Goal: Information Seeking & Learning: Learn about a topic

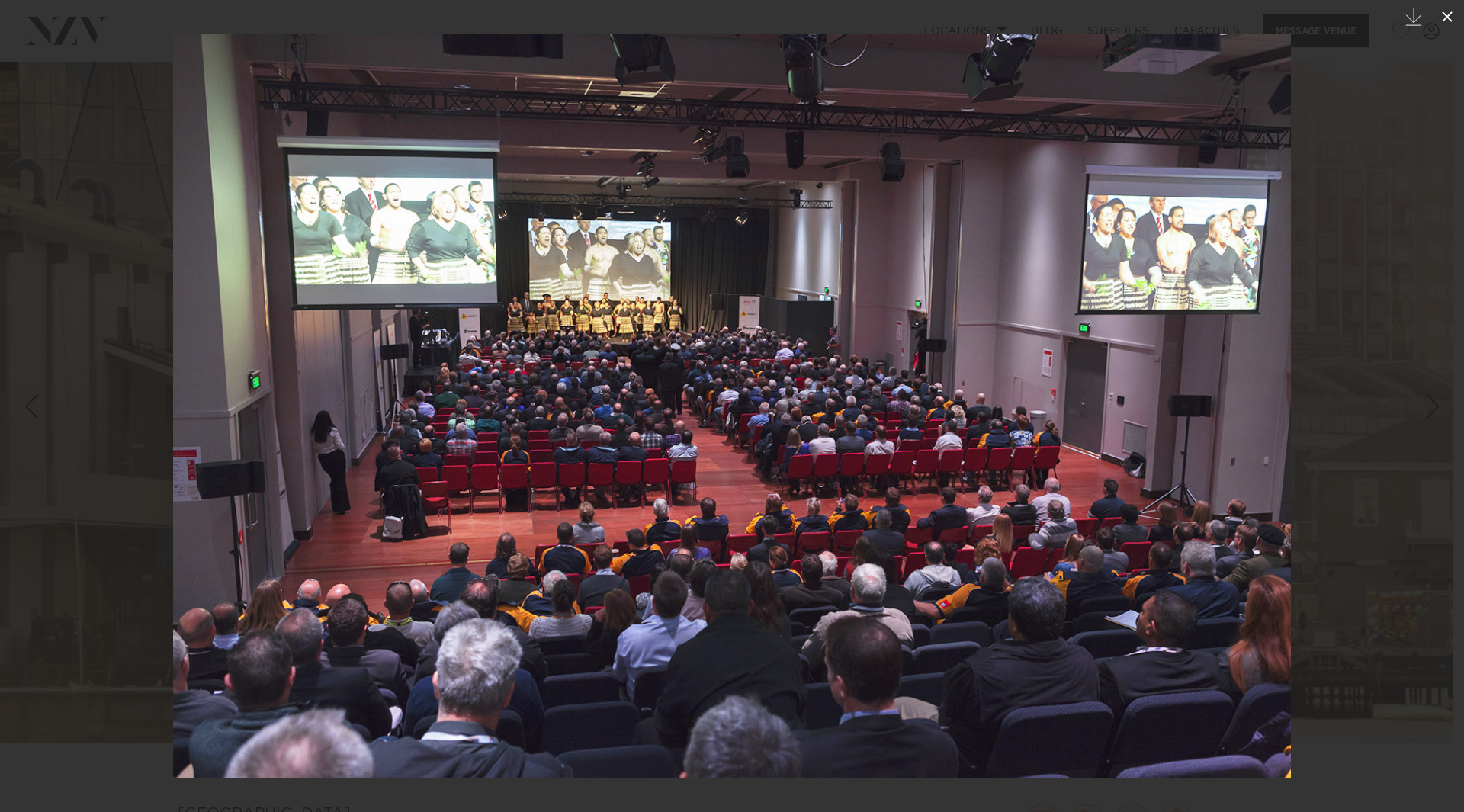
click at [1458, 9] on button at bounding box center [1447, 17] width 33 height 33
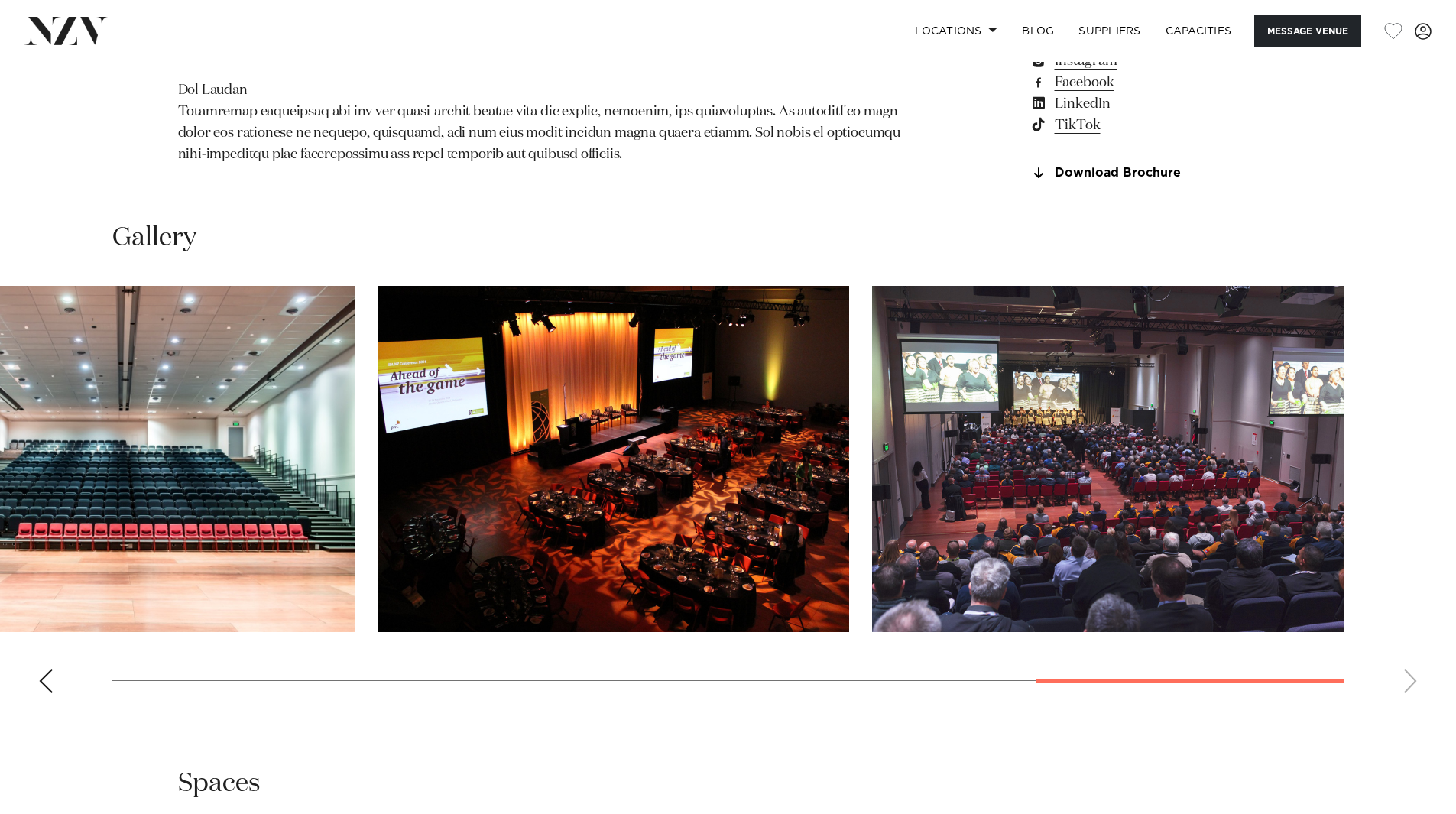
scroll to position [1476, 0]
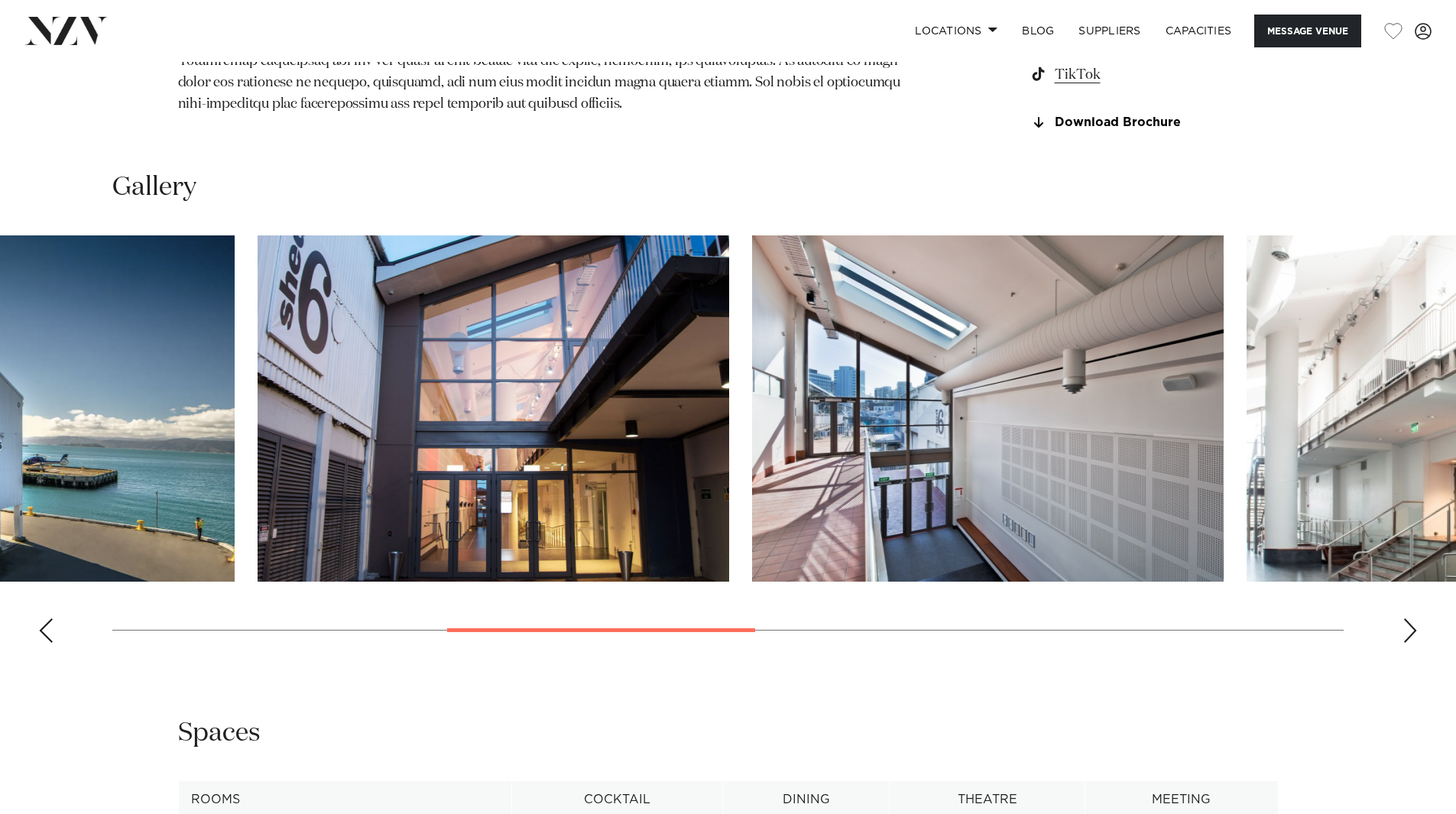
click at [504, 675] on div "Wellington Shed 6 Message Venue Wellington Shed 6 Shed 6 gives you control over…" at bounding box center [728, 228] width 1456 height 3284
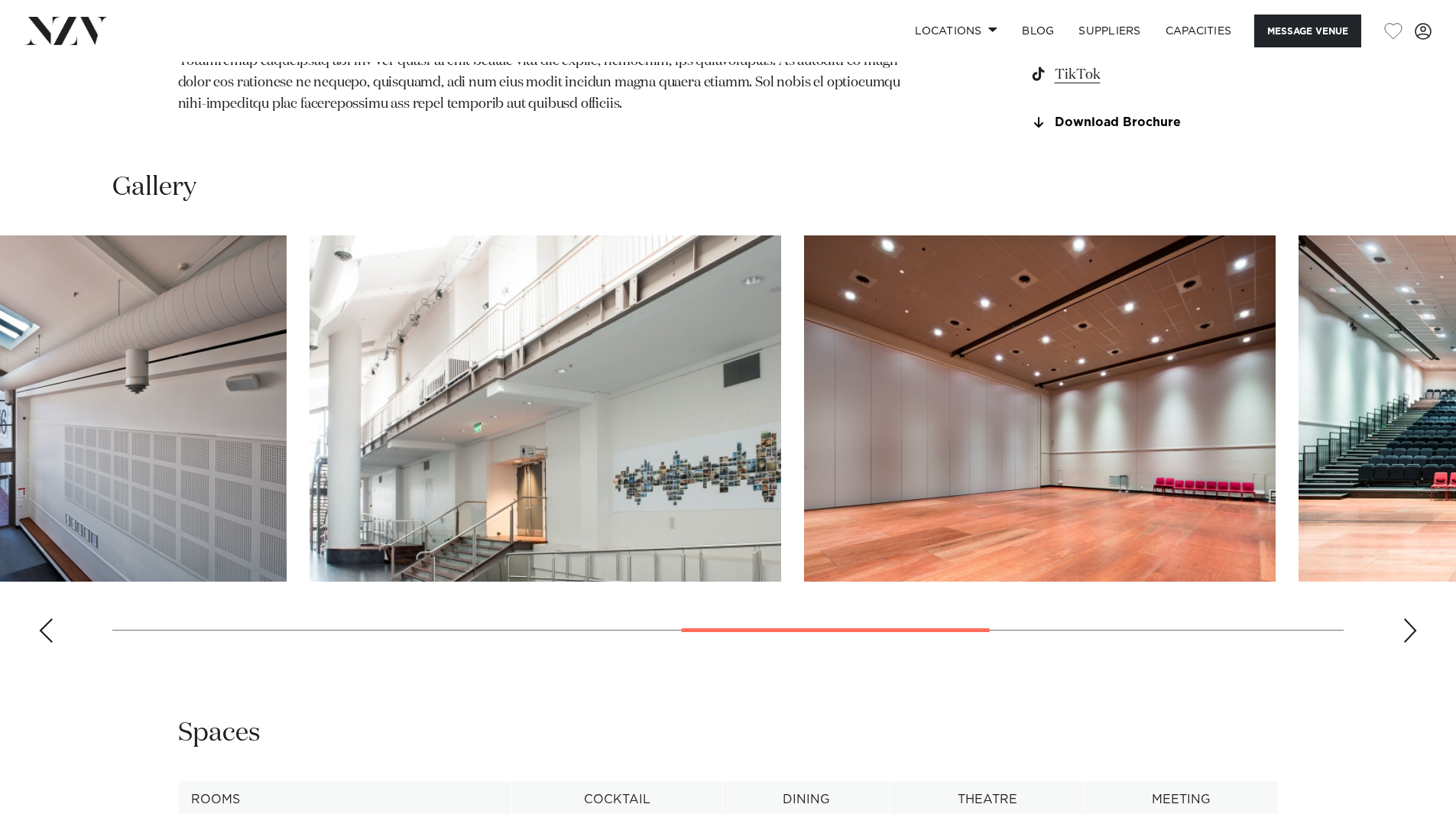
click at [0, 813] on html "Locations [GEOGRAPHIC_DATA] [GEOGRAPHIC_DATA] [GEOGRAPHIC_DATA] [GEOGRAPHIC_DAT…" at bounding box center [728, 662] width 1456 height 4276
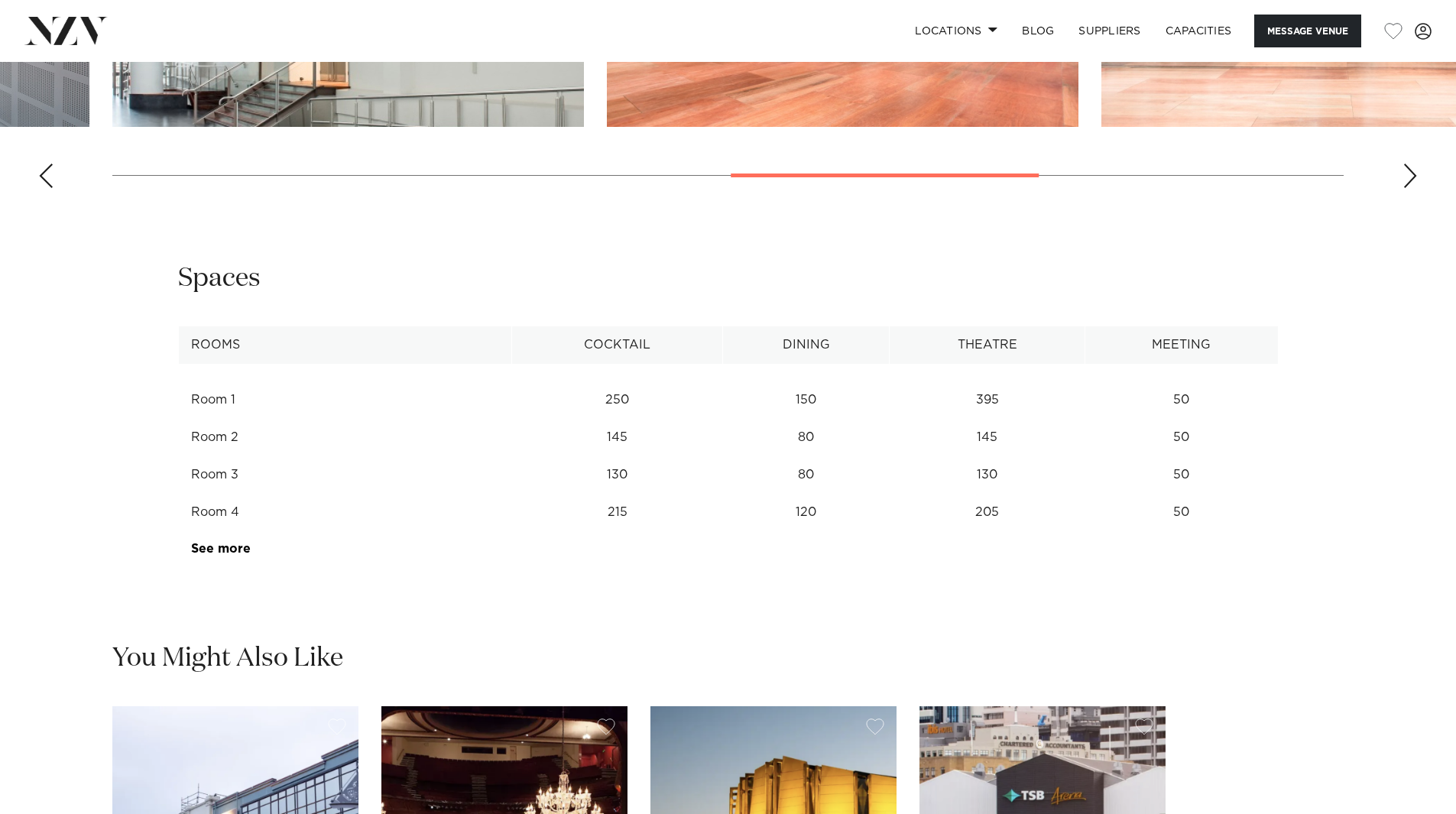
scroll to position [1856, 0]
